Goal: Information Seeking & Learning: Find specific fact

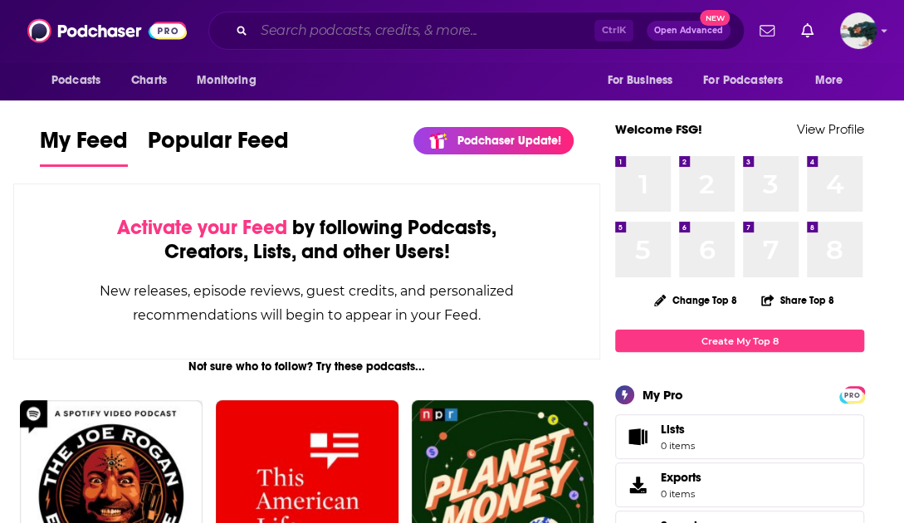
click at [316, 24] on input "Search podcasts, credits, & more..." at bounding box center [424, 30] width 340 height 27
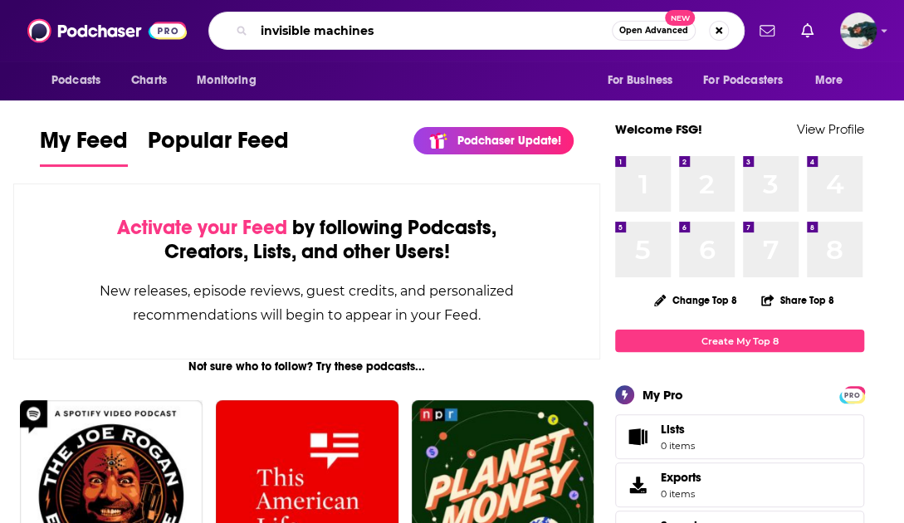
type input "invisible machines"
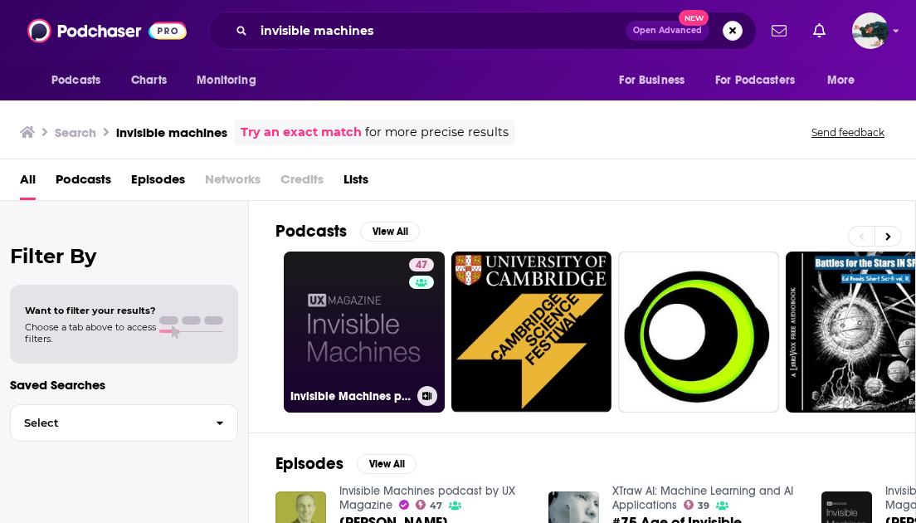
click at [327, 292] on link "47 Invisible Machines podcast by UX Magazine" at bounding box center [364, 331] width 161 height 161
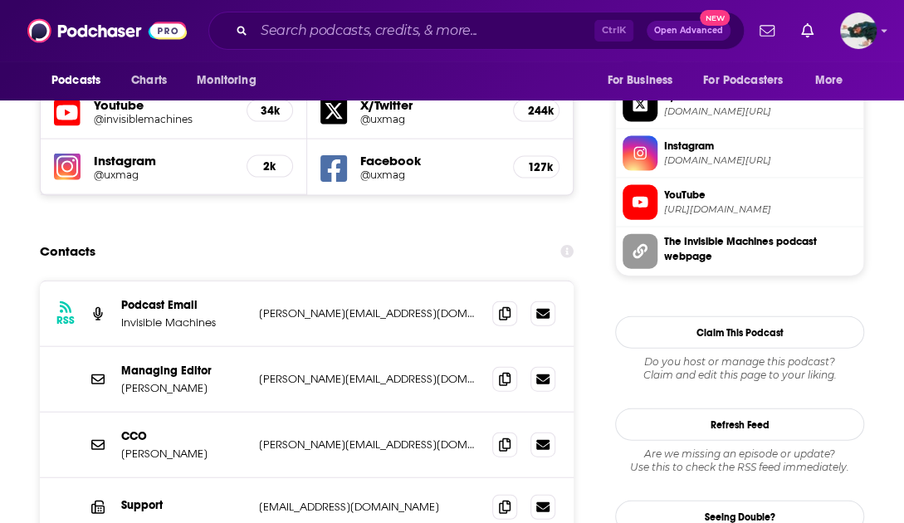
scroll to position [1496, 0]
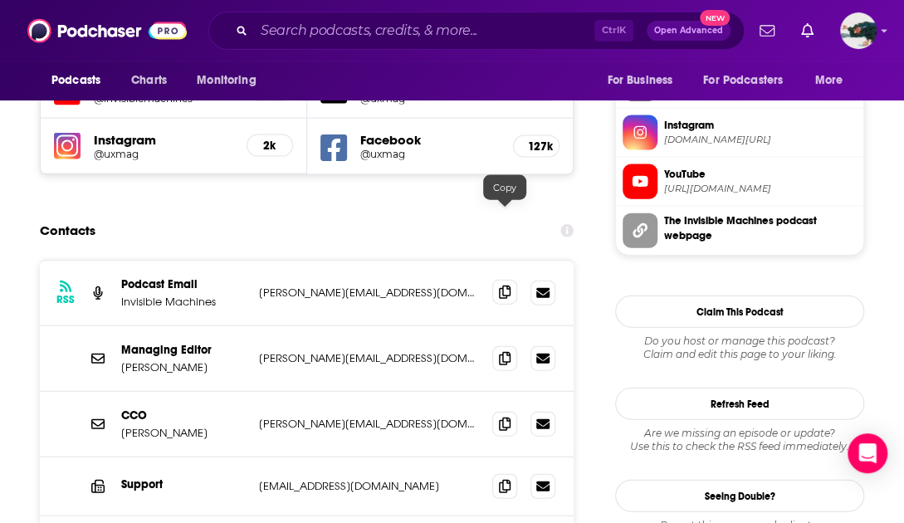
click at [503, 286] on icon at bounding box center [505, 292] width 12 height 13
